Goal: Navigation & Orientation: Find specific page/section

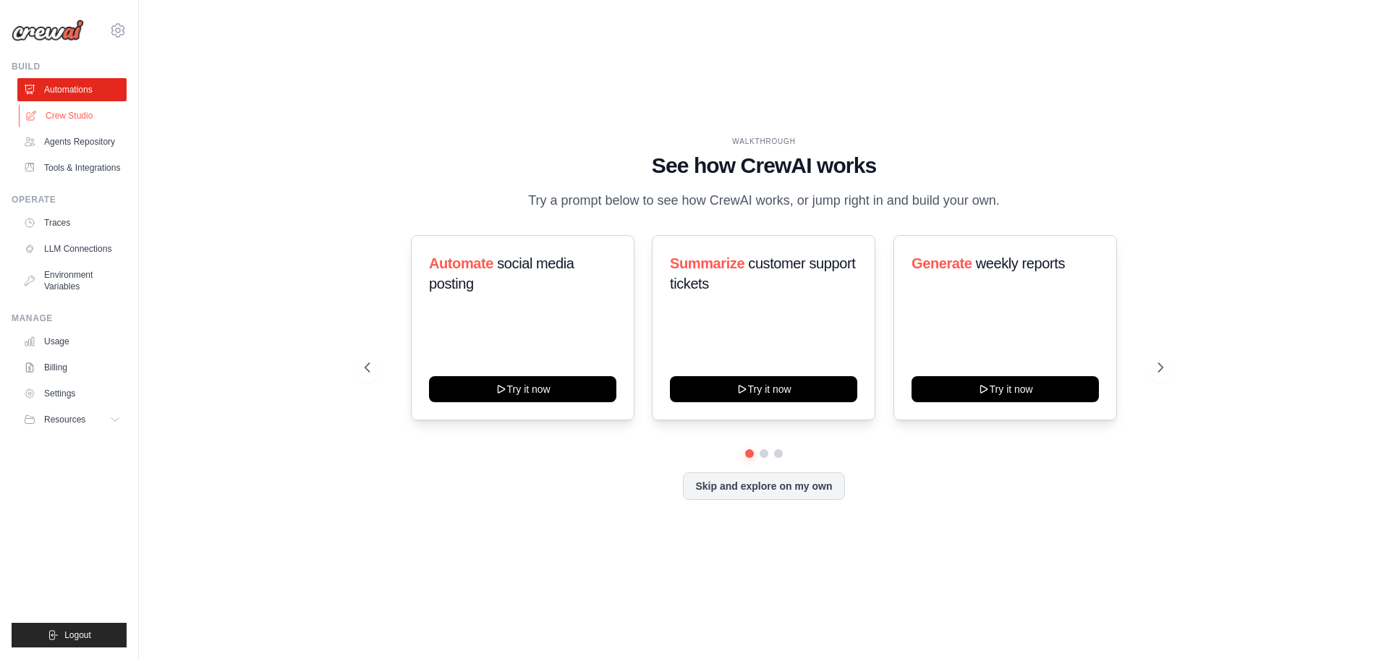
click at [82, 118] on link "Crew Studio" at bounding box center [73, 115] width 109 height 23
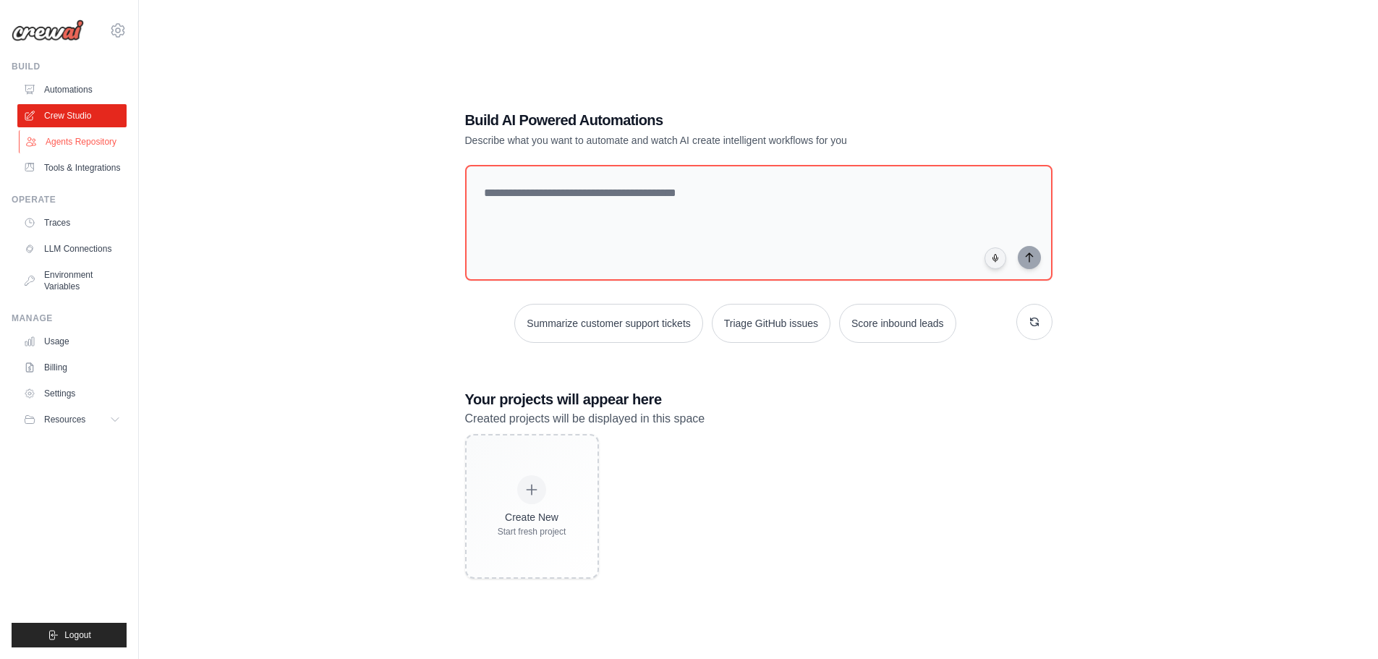
click at [88, 137] on link "Agents Repository" at bounding box center [73, 141] width 109 height 23
